Goal: Information Seeking & Learning: Learn about a topic

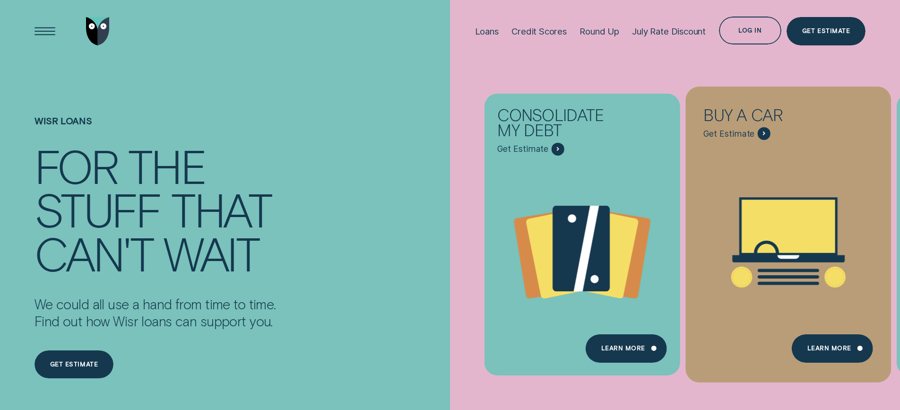
click at [748, 133] on span "Get Estimate" at bounding box center [729, 134] width 51 height 10
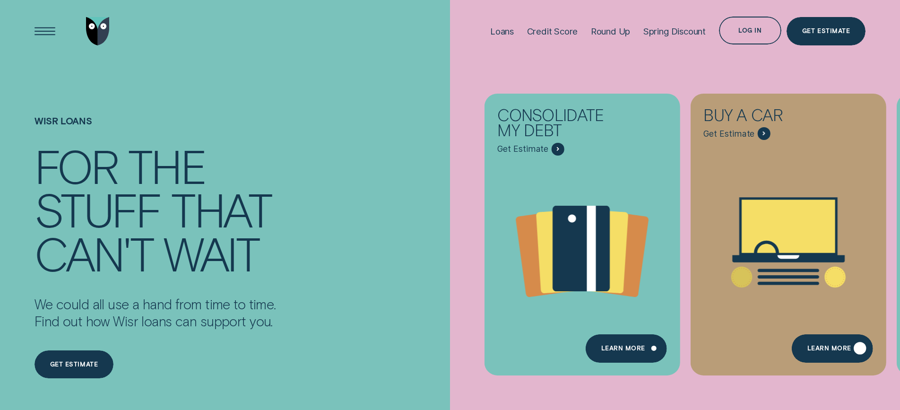
click at [834, 349] on div "Learn More" at bounding box center [830, 350] width 44 height 6
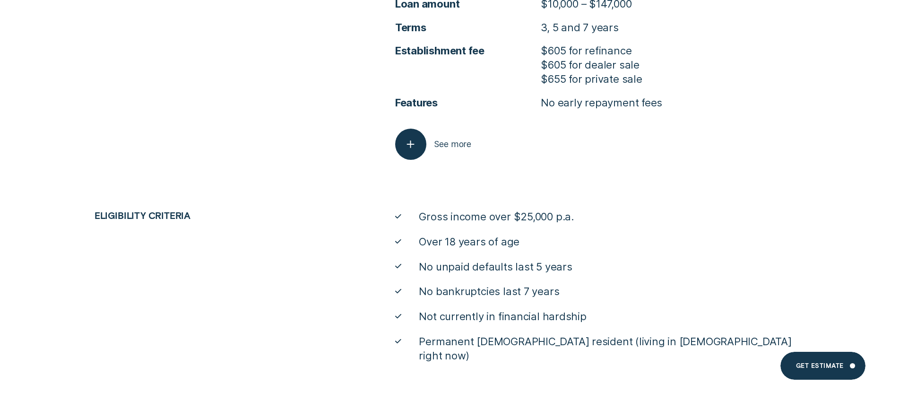
scroll to position [3454, 0]
